Goal: Task Accomplishment & Management: Use online tool/utility

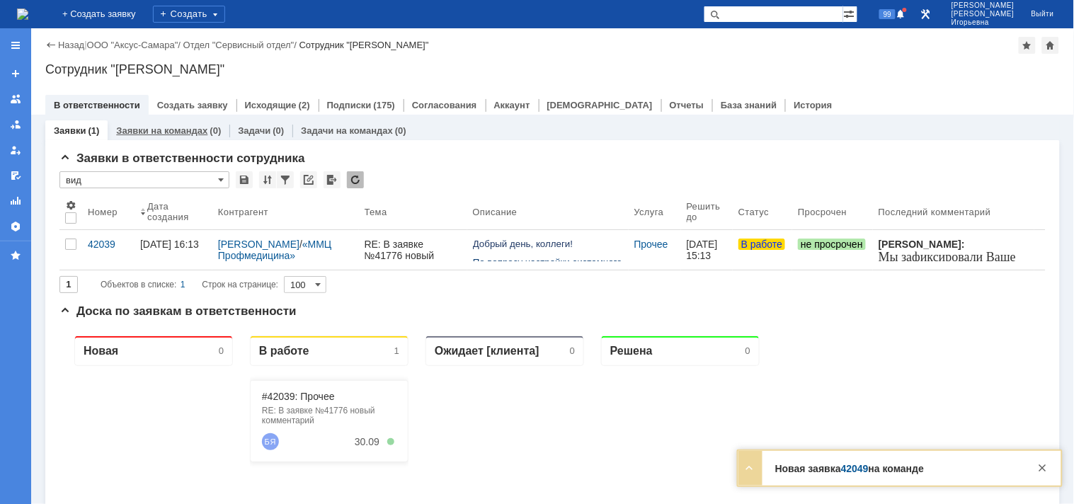
click at [149, 132] on link "Заявки на командах" at bounding box center [161, 130] width 91 height 11
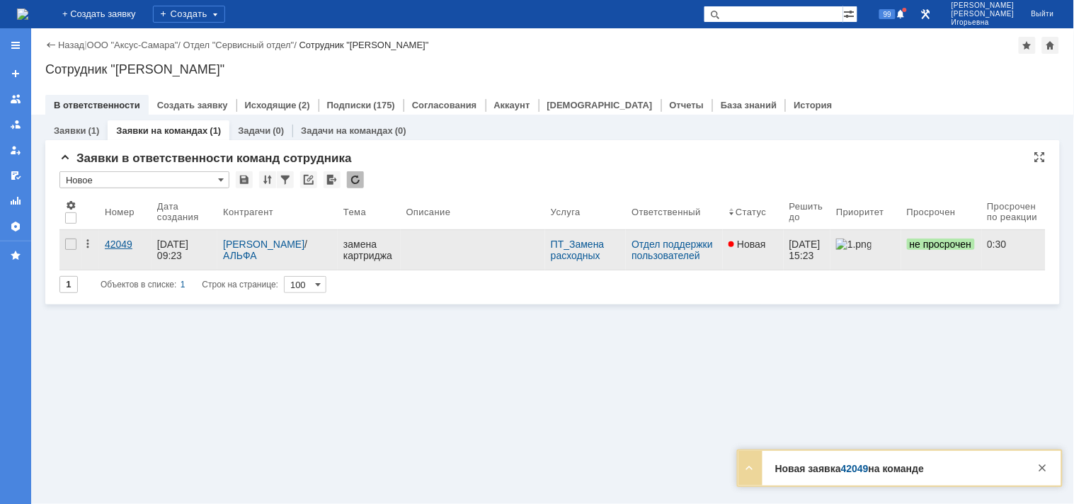
click at [108, 243] on div "42049" at bounding box center [125, 244] width 41 height 11
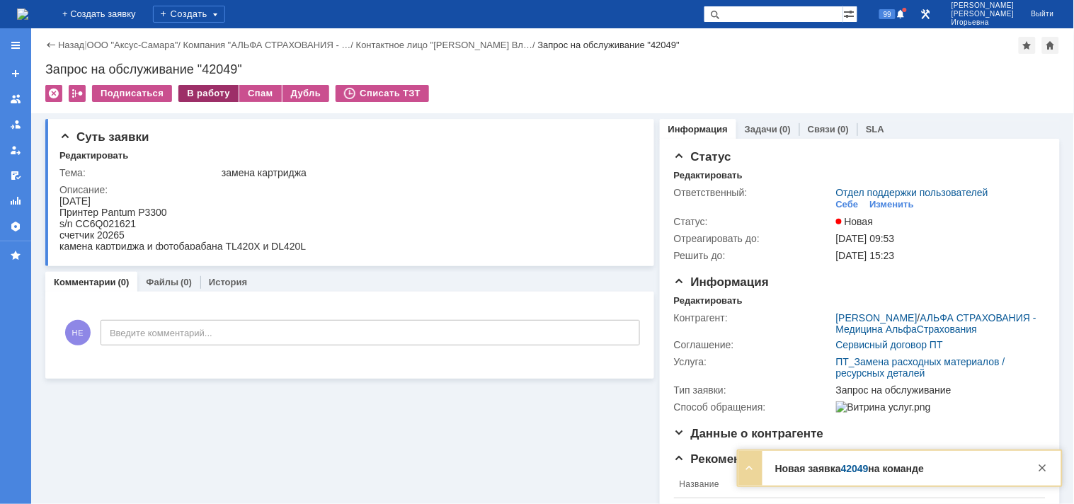
click at [215, 93] on div "В работу" at bounding box center [208, 93] width 60 height 17
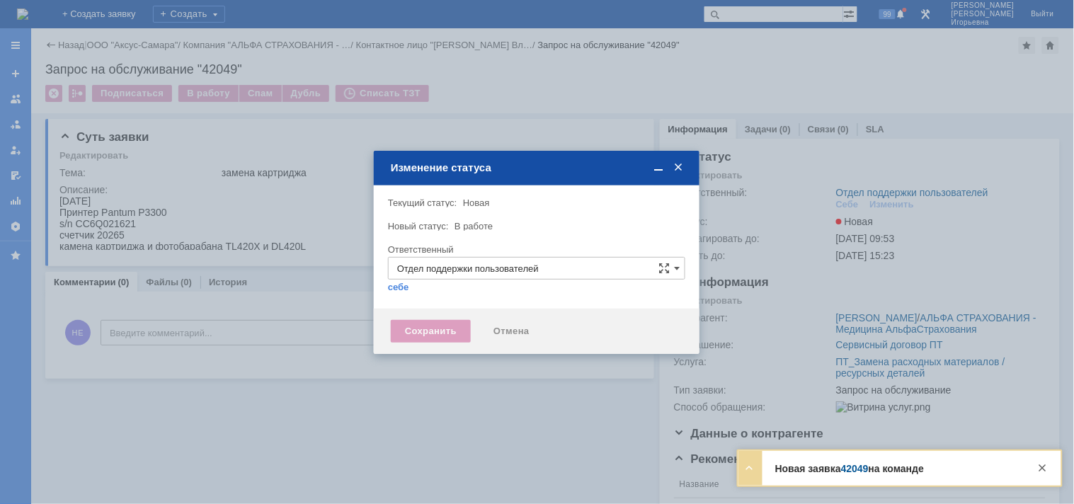
type input "Носенкова Елена Игорьевна"
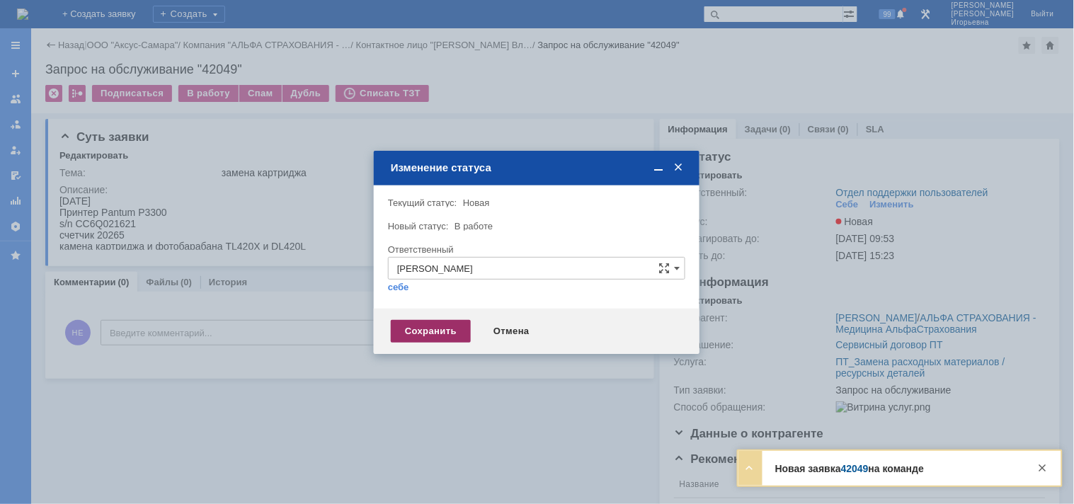
click at [422, 333] on div "Сохранить" at bounding box center [431, 331] width 80 height 23
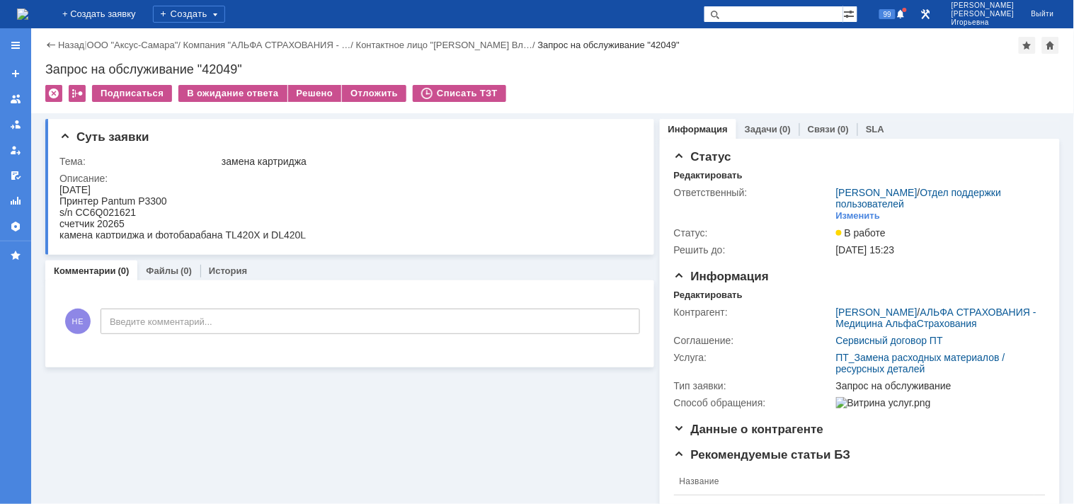
click at [28, 8] on img at bounding box center [22, 13] width 11 height 11
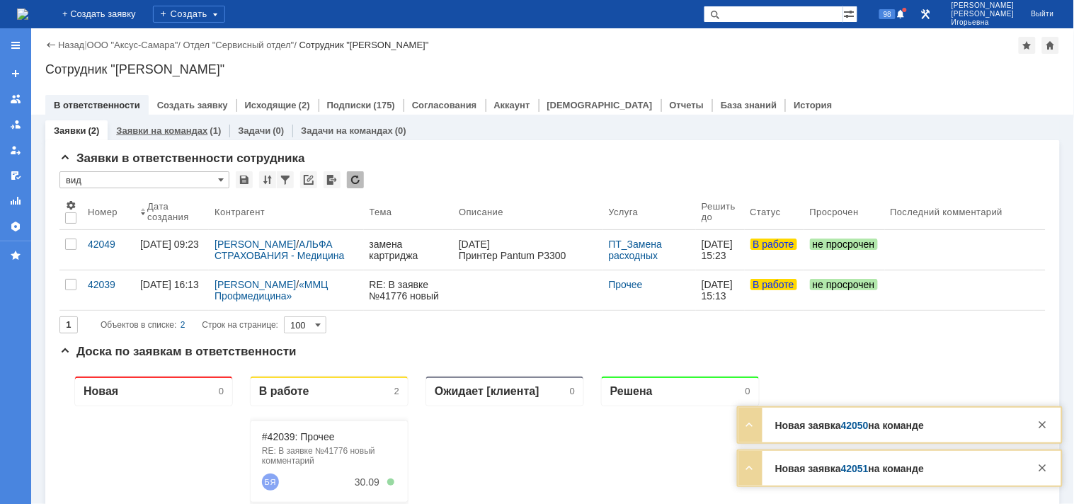
click at [179, 132] on link "Заявки на командах" at bounding box center [161, 130] width 91 height 11
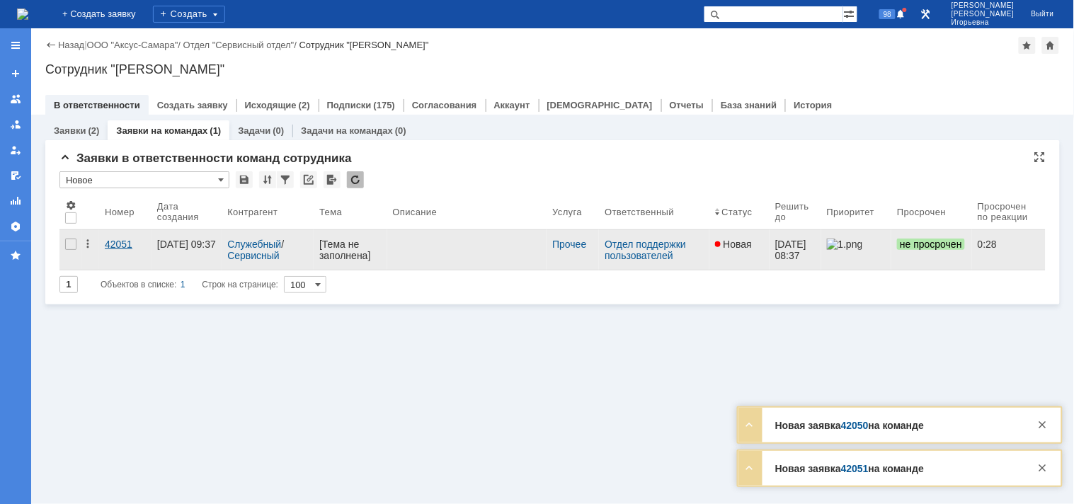
click at [108, 242] on div "42051" at bounding box center [125, 244] width 41 height 11
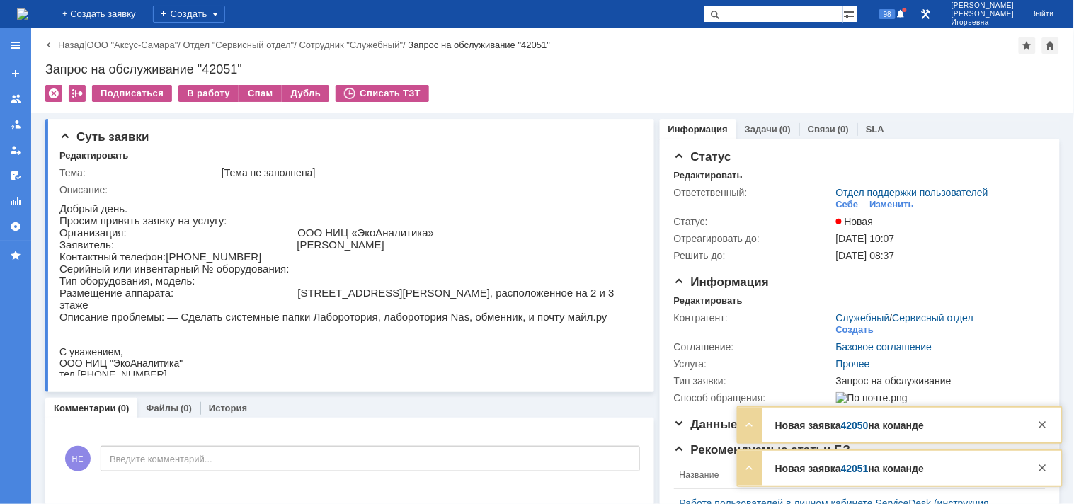
click at [28, 14] on img at bounding box center [22, 13] width 11 height 11
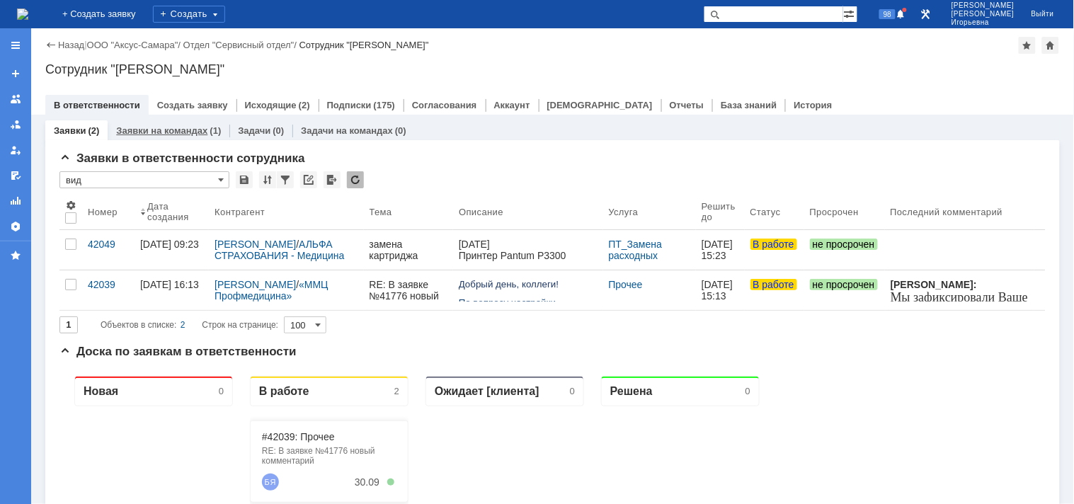
click at [161, 130] on link "Заявки на командах" at bounding box center [161, 130] width 91 height 11
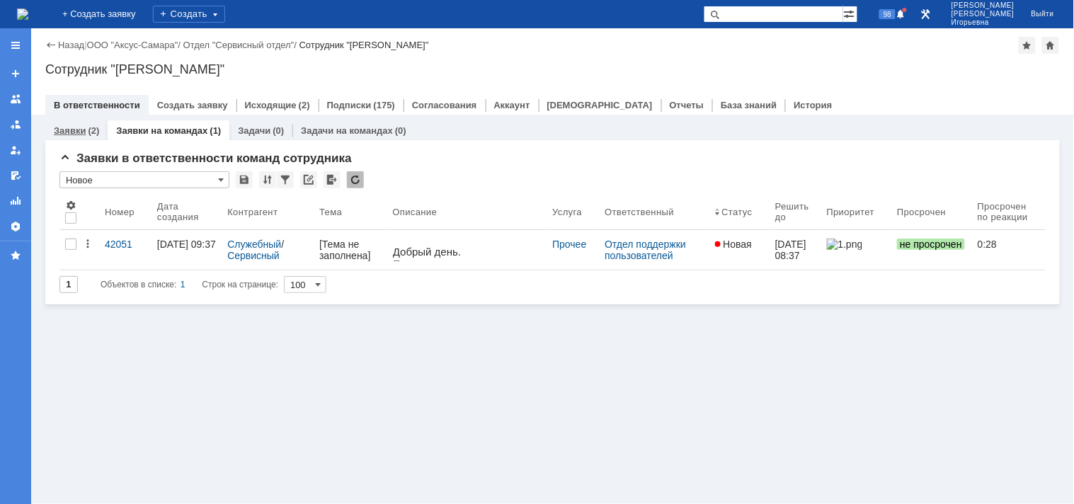
click at [76, 129] on link "Заявки" at bounding box center [70, 130] width 32 height 11
